Goal: Complete application form

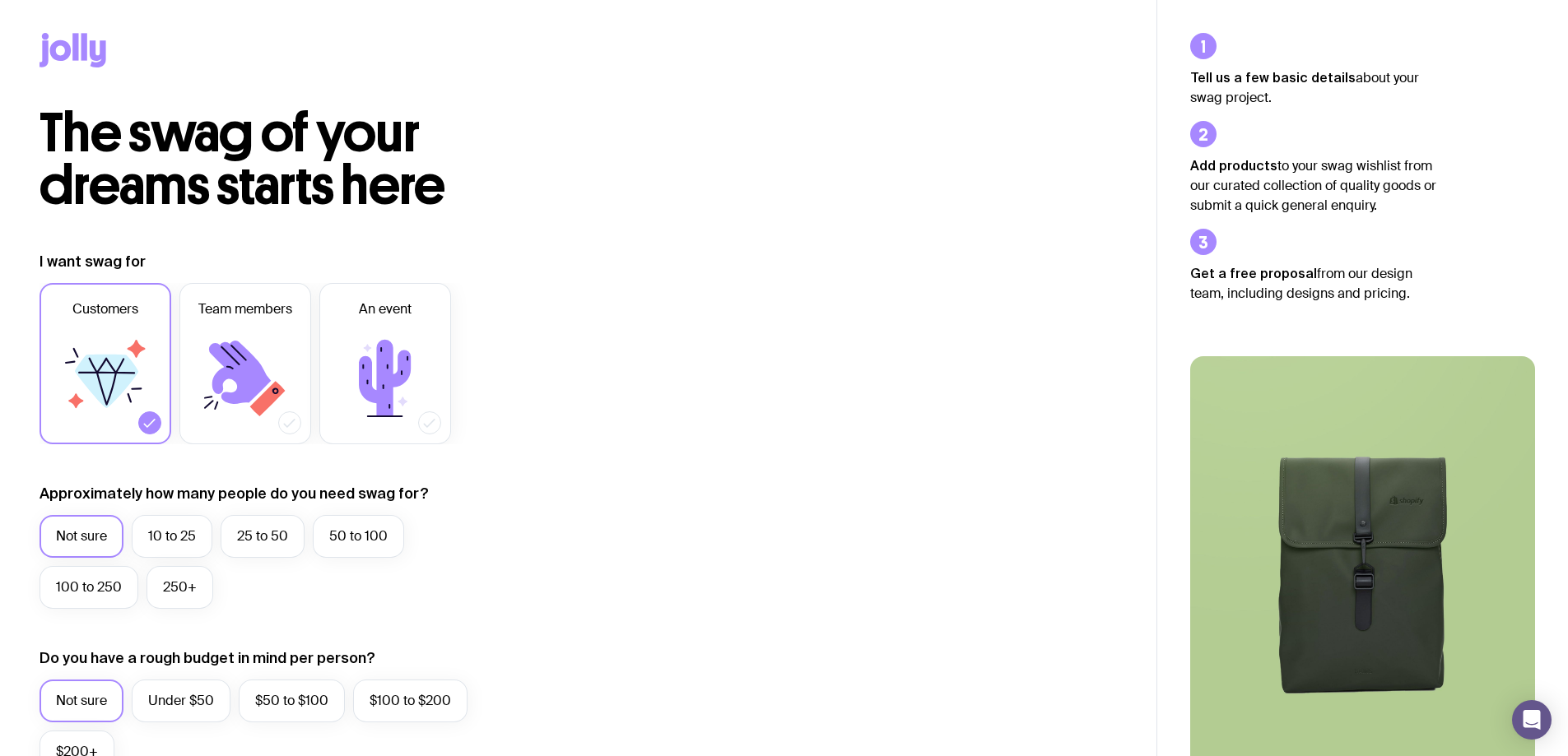
drag, startPoint x: 238, startPoint y: 332, endPoint x: 499, endPoint y: 355, distance: 262.0
click at [239, 332] on icon at bounding box center [245, 378] width 99 height 99
click at [0, 0] on input "Team members" at bounding box center [0, 0] width 0 height 0
click at [130, 374] on icon at bounding box center [106, 373] width 57 height 2
click at [0, 0] on input "Customers" at bounding box center [0, 0] width 0 height 0
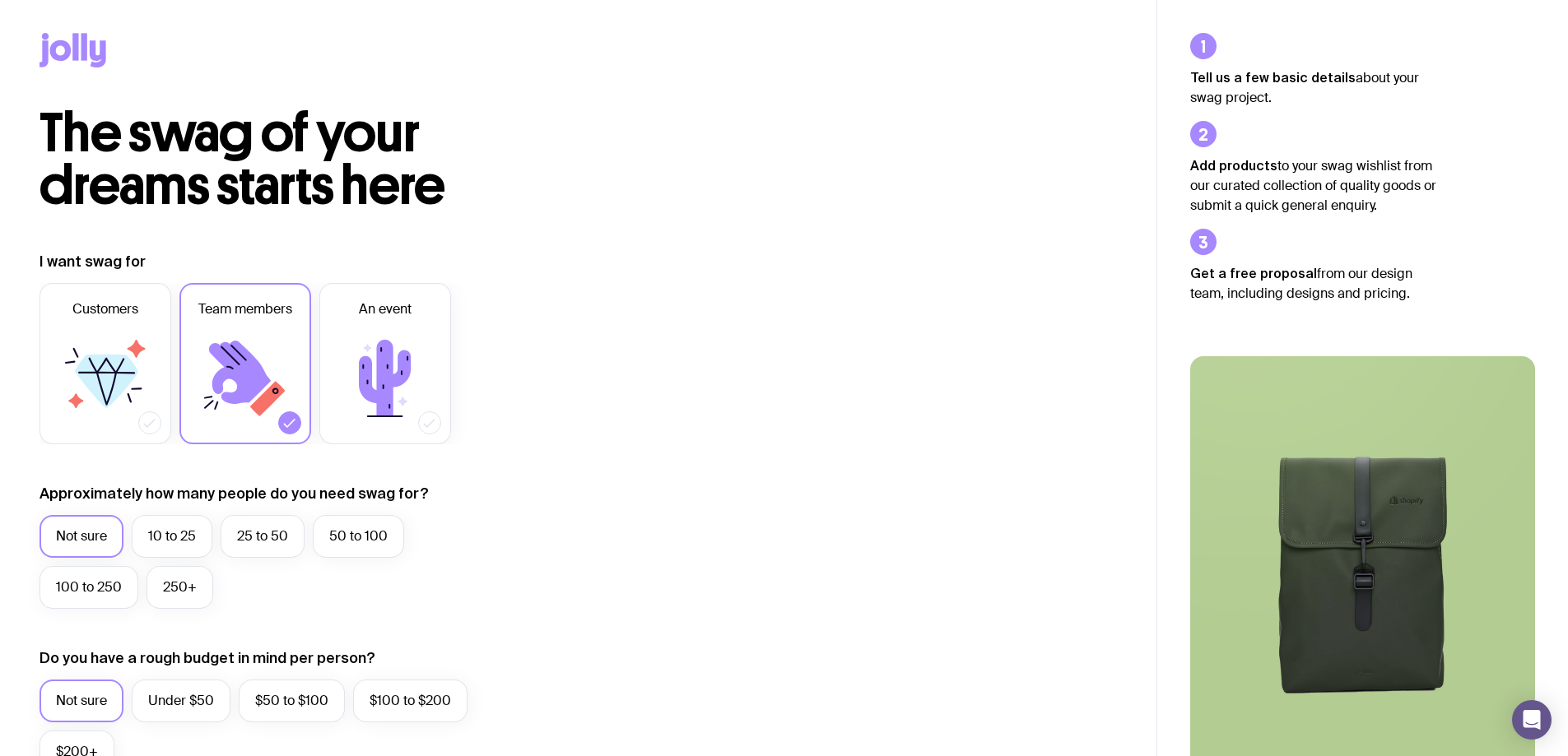
drag, startPoint x: 213, startPoint y: 374, endPoint x: 243, endPoint y: 374, distance: 30.0
click at [214, 374] on icon at bounding box center [245, 378] width 99 height 99
click at [0, 0] on input "Team members" at bounding box center [0, 0] width 0 height 0
click at [368, 365] on icon at bounding box center [385, 378] width 52 height 76
click at [0, 0] on input "An event" at bounding box center [0, 0] width 0 height 0
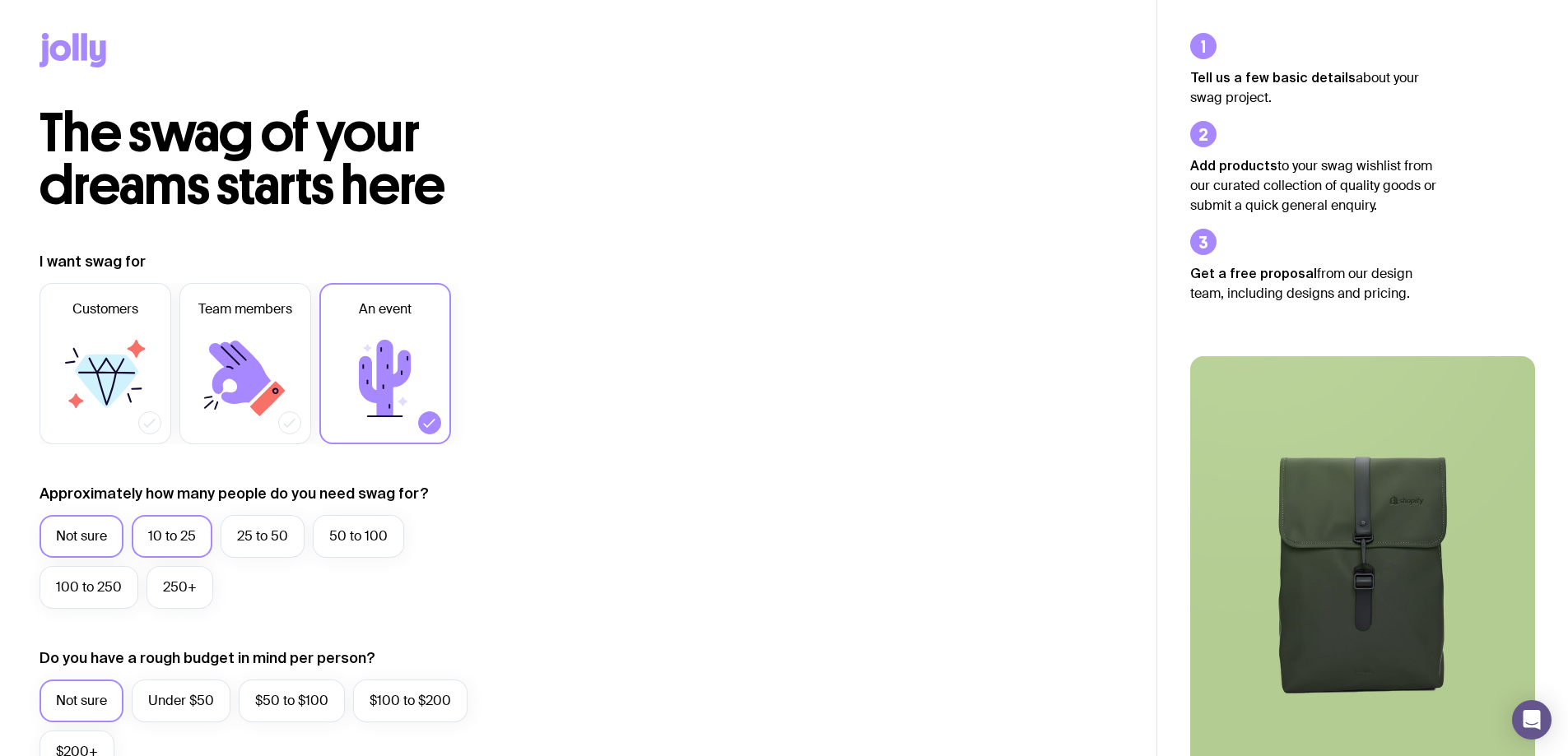
click at [184, 542] on label "10 to 25" at bounding box center [171, 537] width 81 height 43
click at [0, 0] on input "10 to 25" at bounding box center [0, 0] width 0 height 0
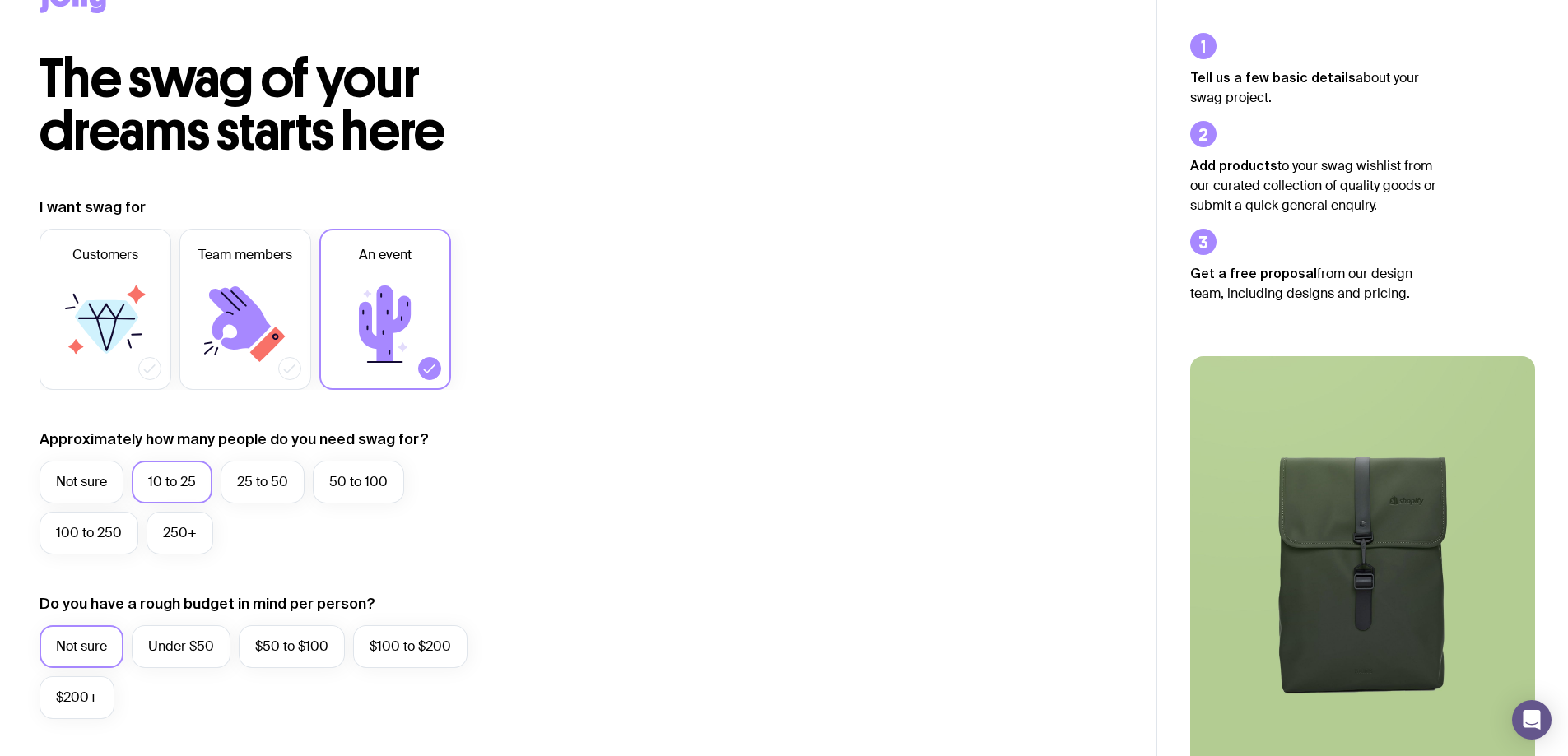
scroll to position [164, 0]
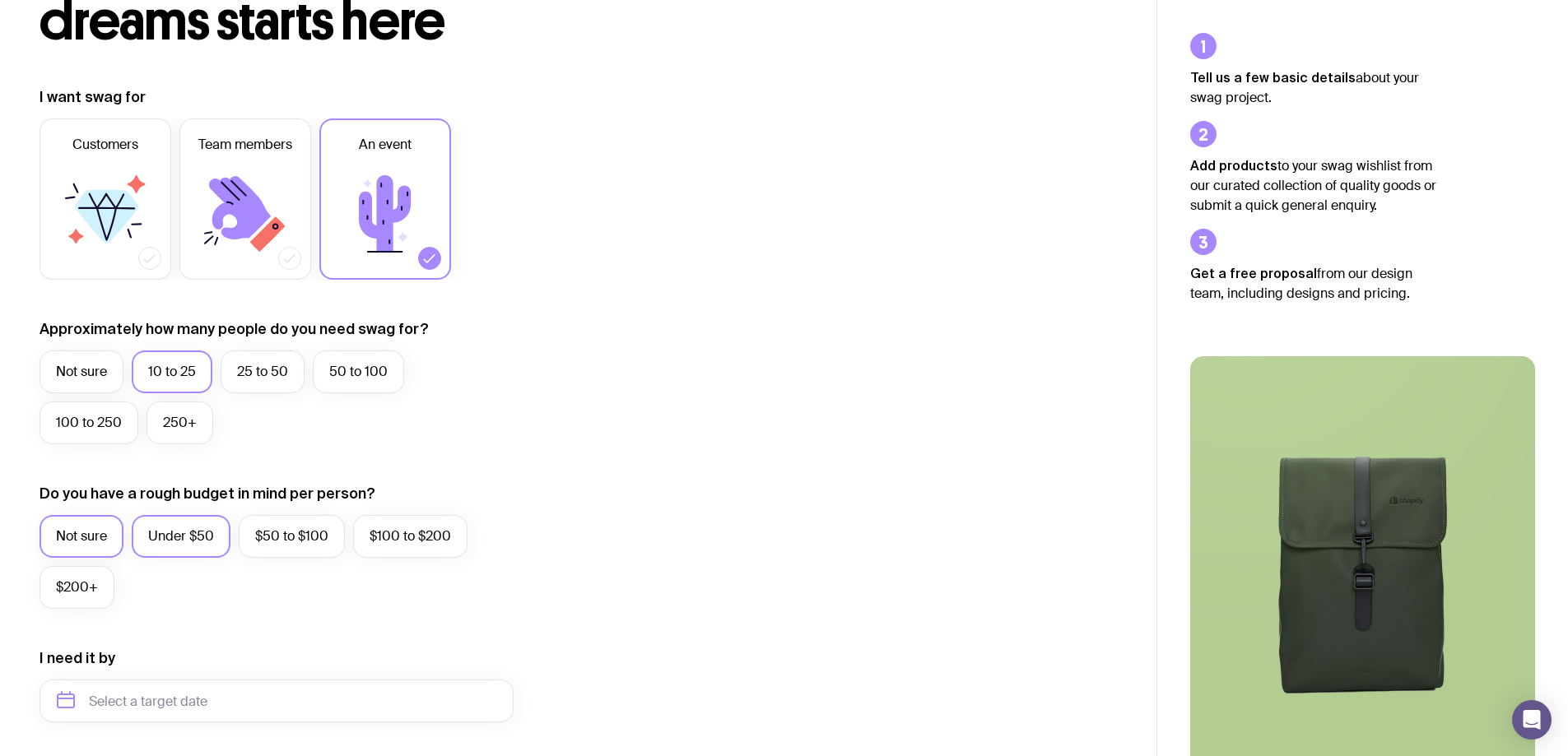
click at [182, 538] on label "Under $50" at bounding box center [180, 537] width 99 height 43
click at [0, 0] on input "Under $50" at bounding box center [0, 0] width 0 height 0
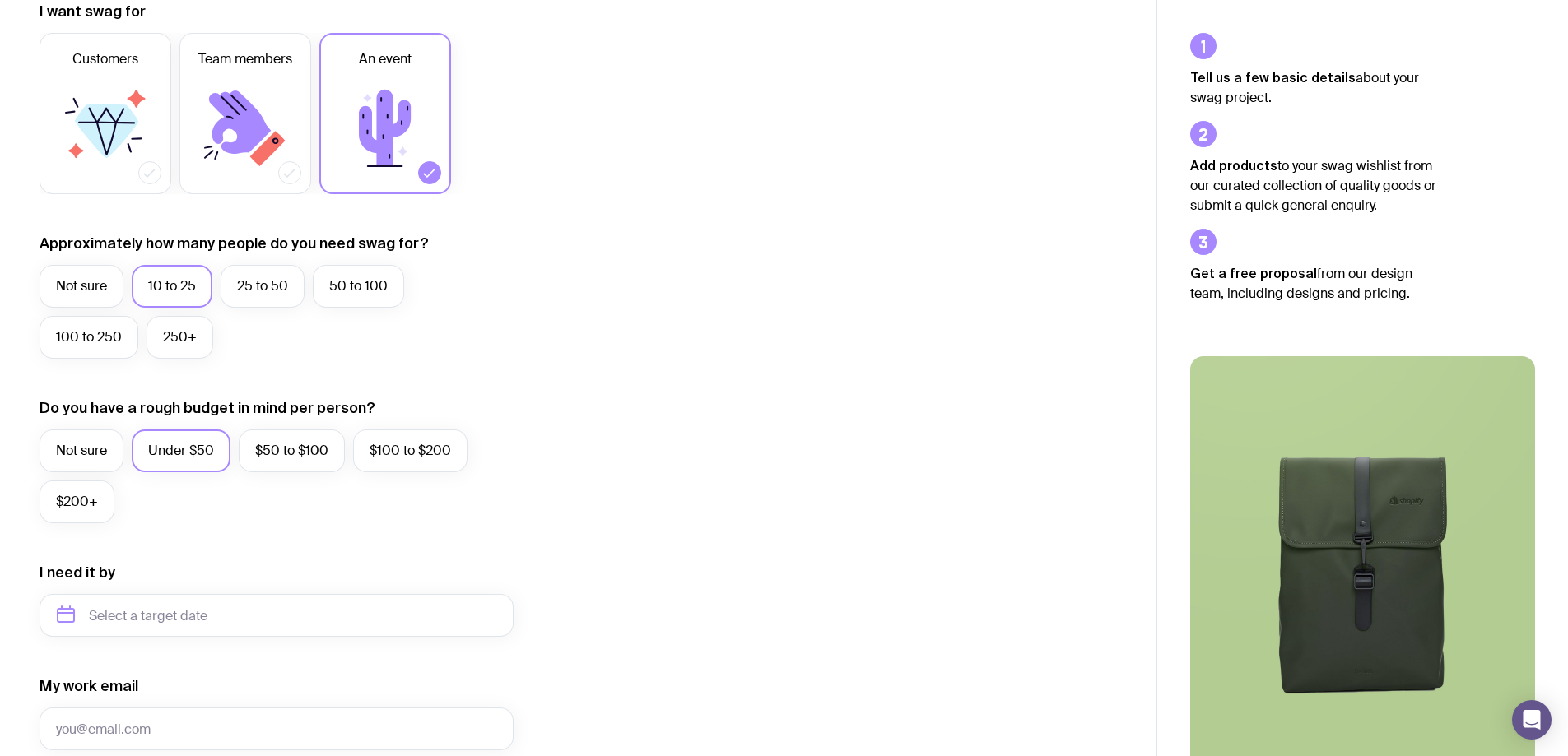
scroll to position [411, 0]
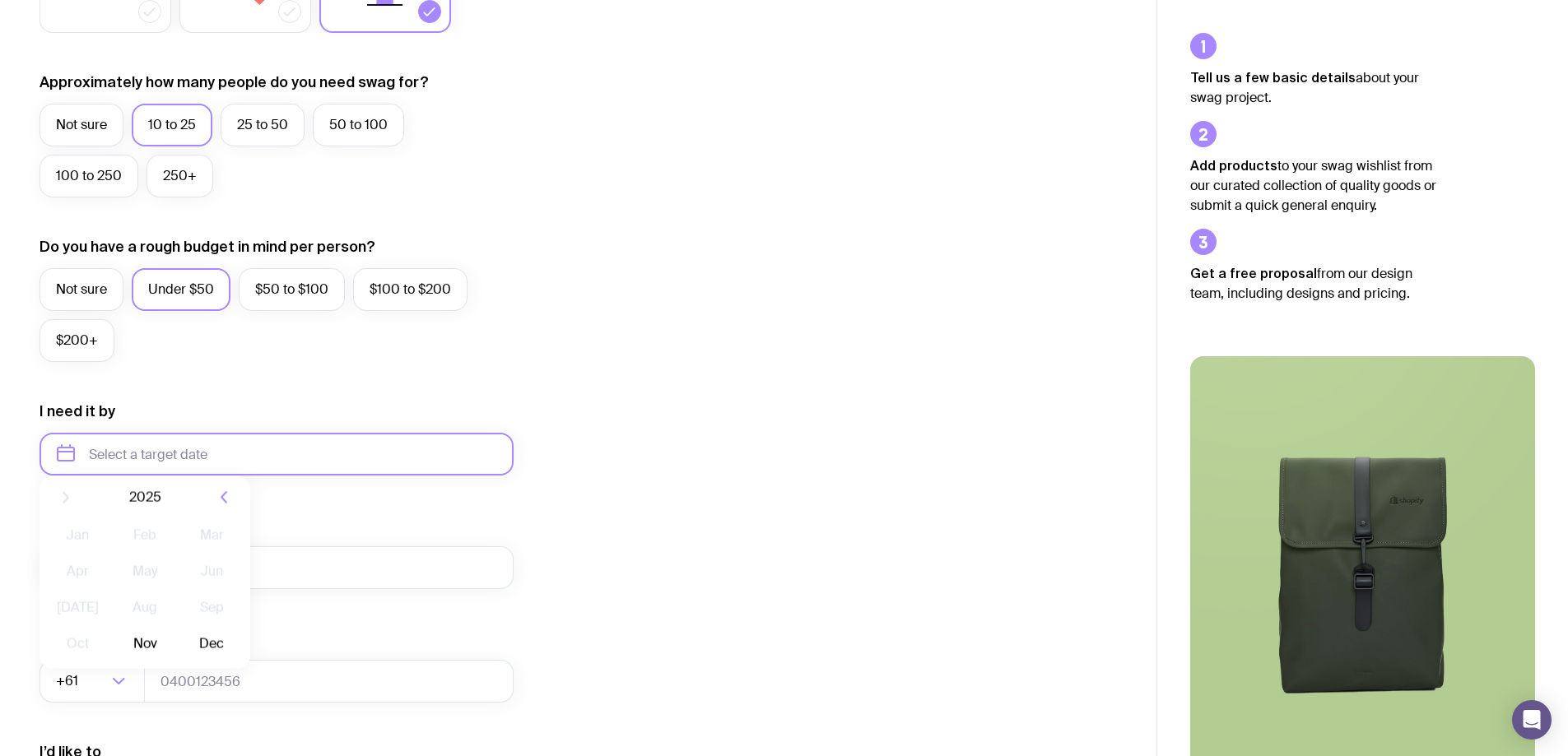
click at [179, 444] on input "text" at bounding box center [277, 454] width 474 height 43
click at [222, 654] on button "Dec" at bounding box center [212, 657] width 60 height 33
type input "[DATE]"
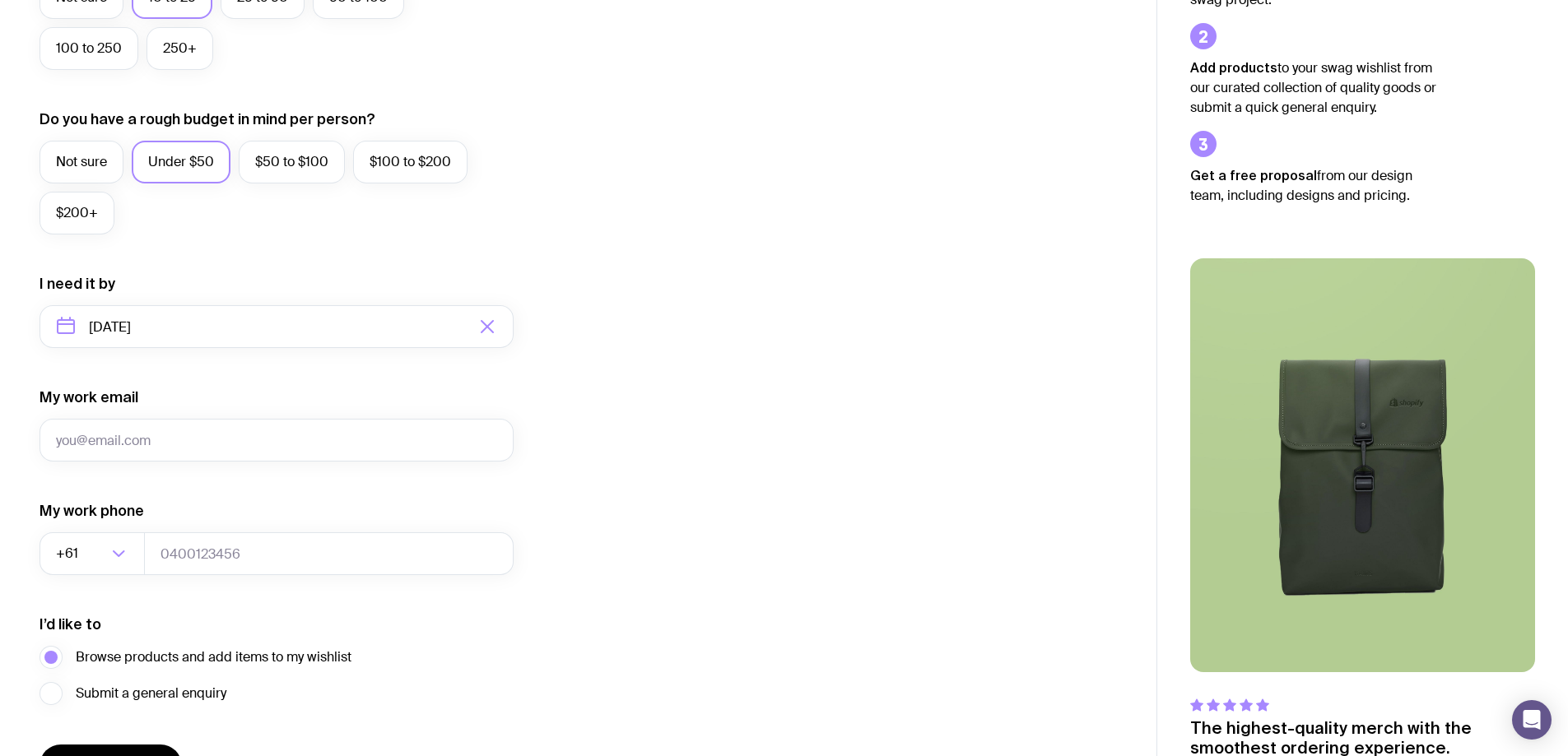
scroll to position [643, 0]
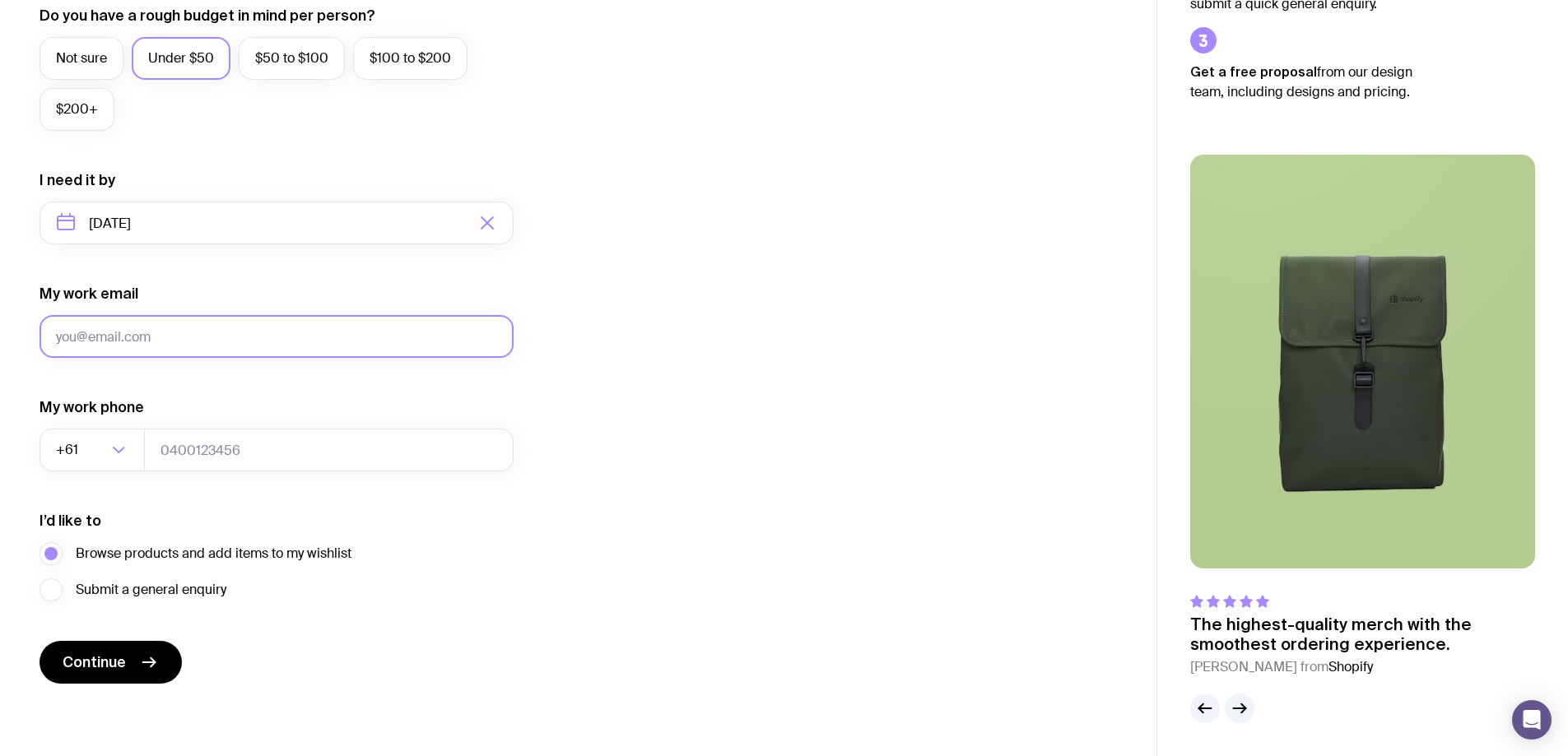
click at [170, 333] on input "My work email" at bounding box center [277, 336] width 474 height 43
type input "[PERSON_NAME][EMAIL_ADDRESS][PERSON_NAME][DOMAIN_NAME]"
type input "0269717221"
click at [136, 652] on button "Continue" at bounding box center [111, 663] width 142 height 43
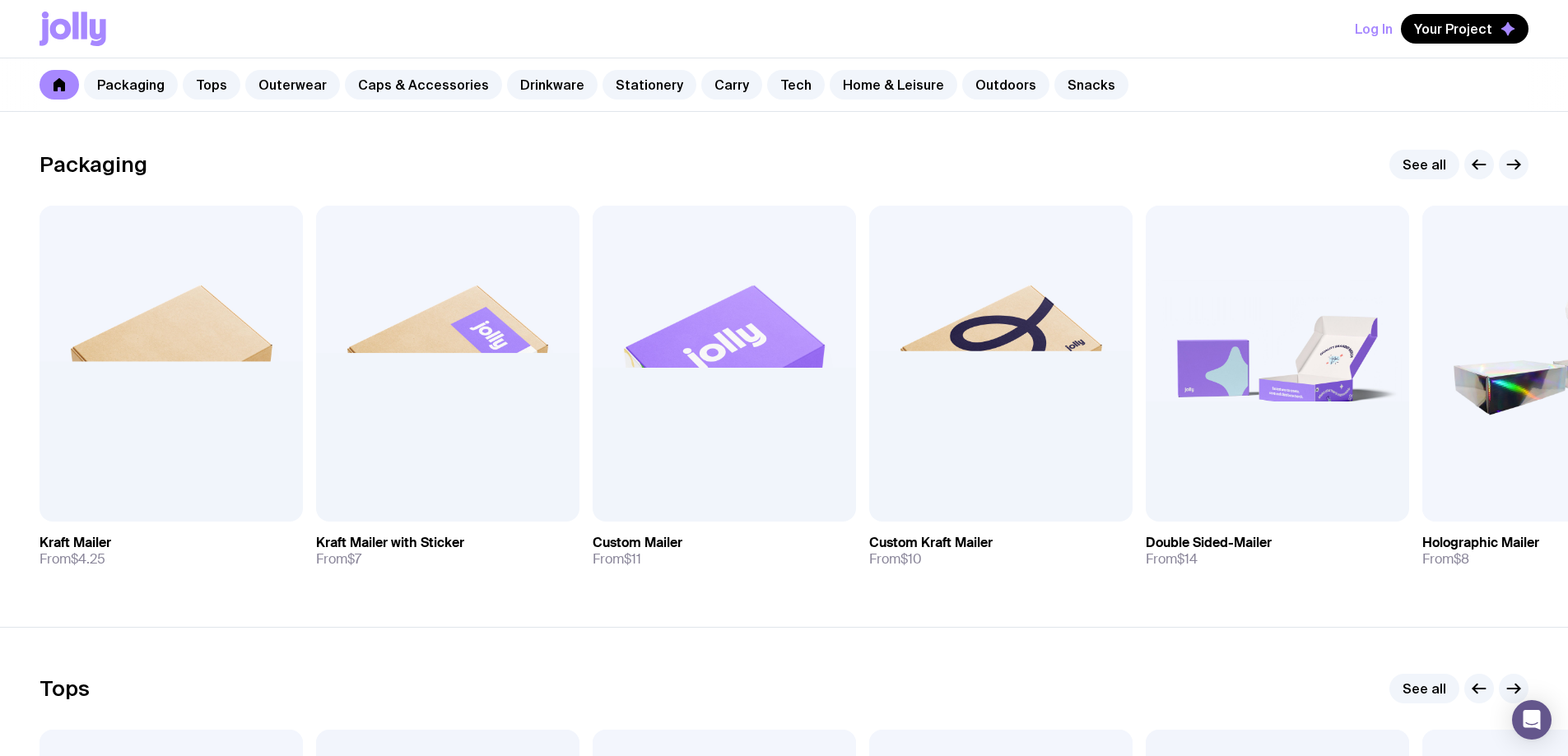
scroll to position [247, 0]
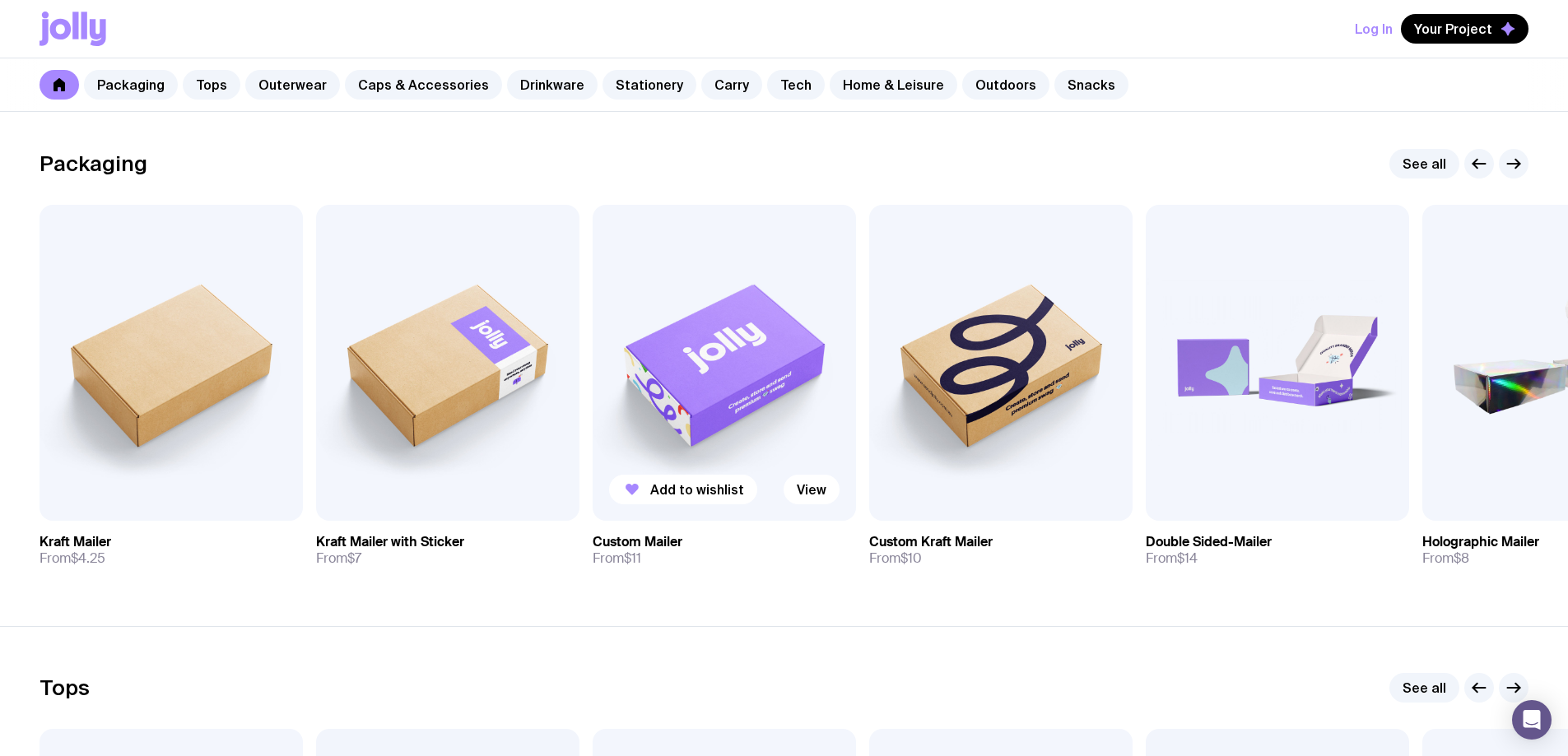
click at [711, 410] on img at bounding box center [724, 363] width 263 height 316
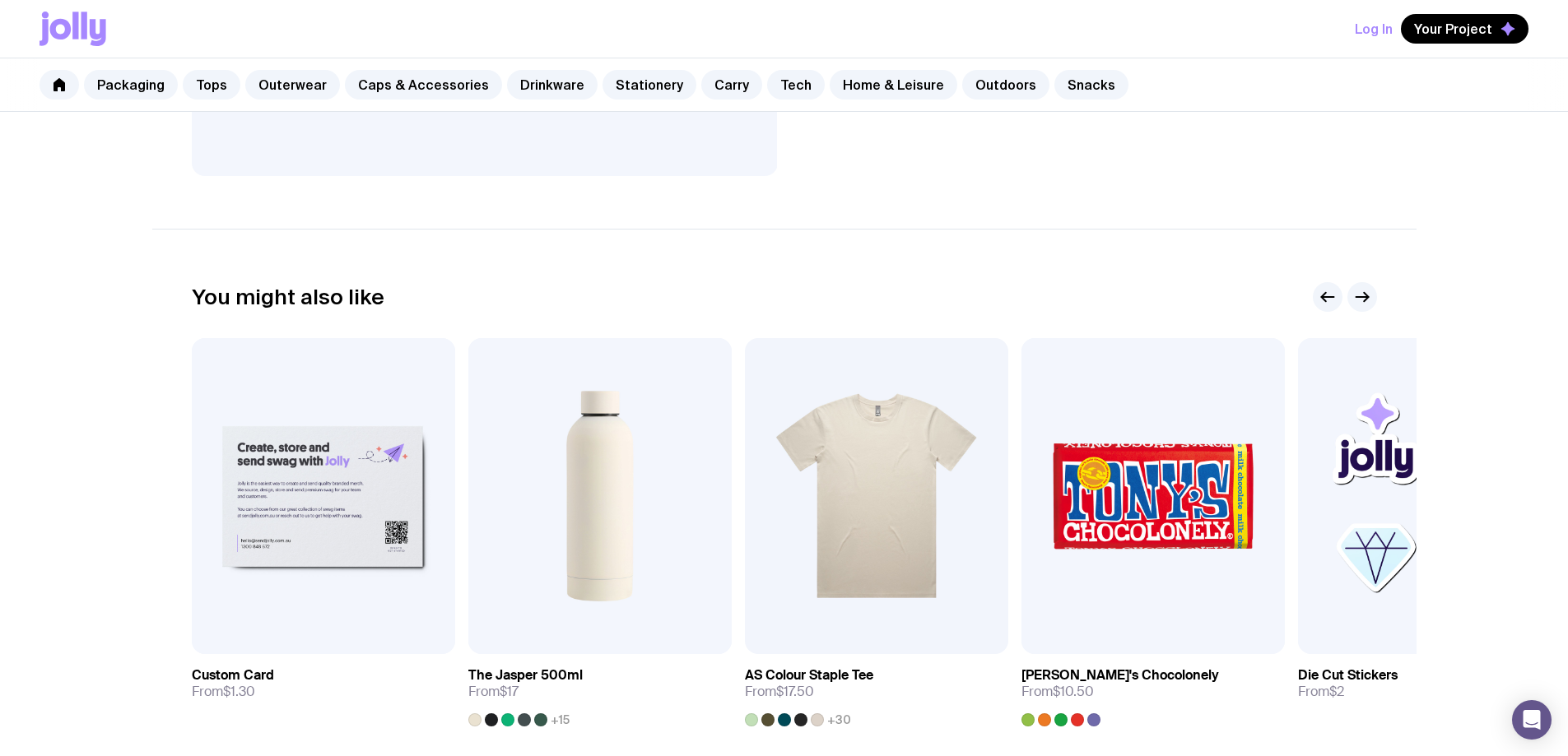
scroll to position [896, 0]
